Goal: Answer question/provide support

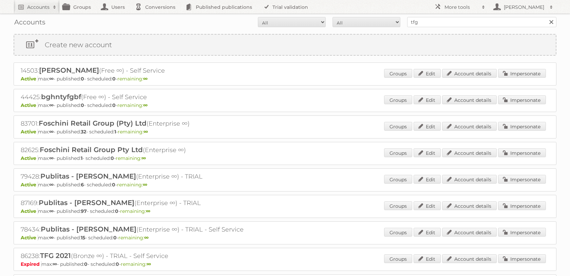
scroll to position [93, 0]
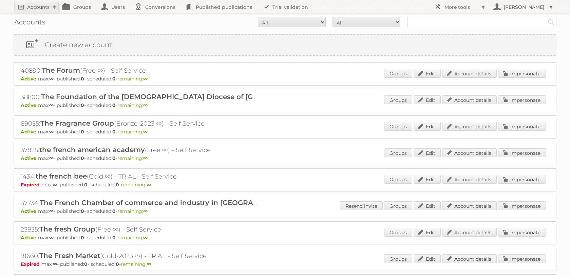
click at [217, 108] on p "Active max: ∞ - published: 0 - scheduled: 0 - remaining: ∞" at bounding box center [285, 105] width 529 height 6
click at [444, 20] on input "text" at bounding box center [481, 22] width 149 height 10
click at [444, 23] on input "text" at bounding box center [481, 22] width 149 height 10
type input "tfg"
click at [546, 17] on input "Search" at bounding box center [551, 22] width 10 height 10
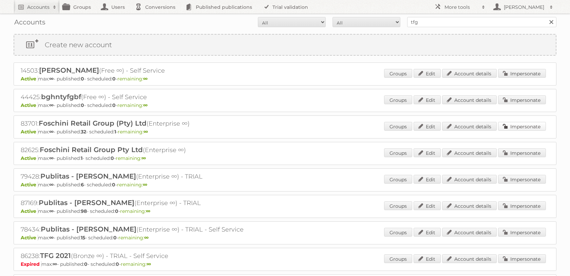
click at [506, 131] on link "Impersonate" at bounding box center [522, 126] width 48 height 9
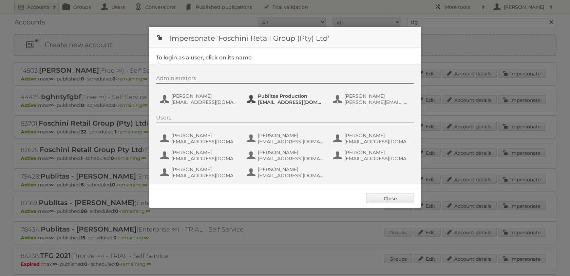
click at [268, 98] on span "Publitas Production" at bounding box center [291, 96] width 66 height 6
